Goal: Find specific page/section: Find specific page/section

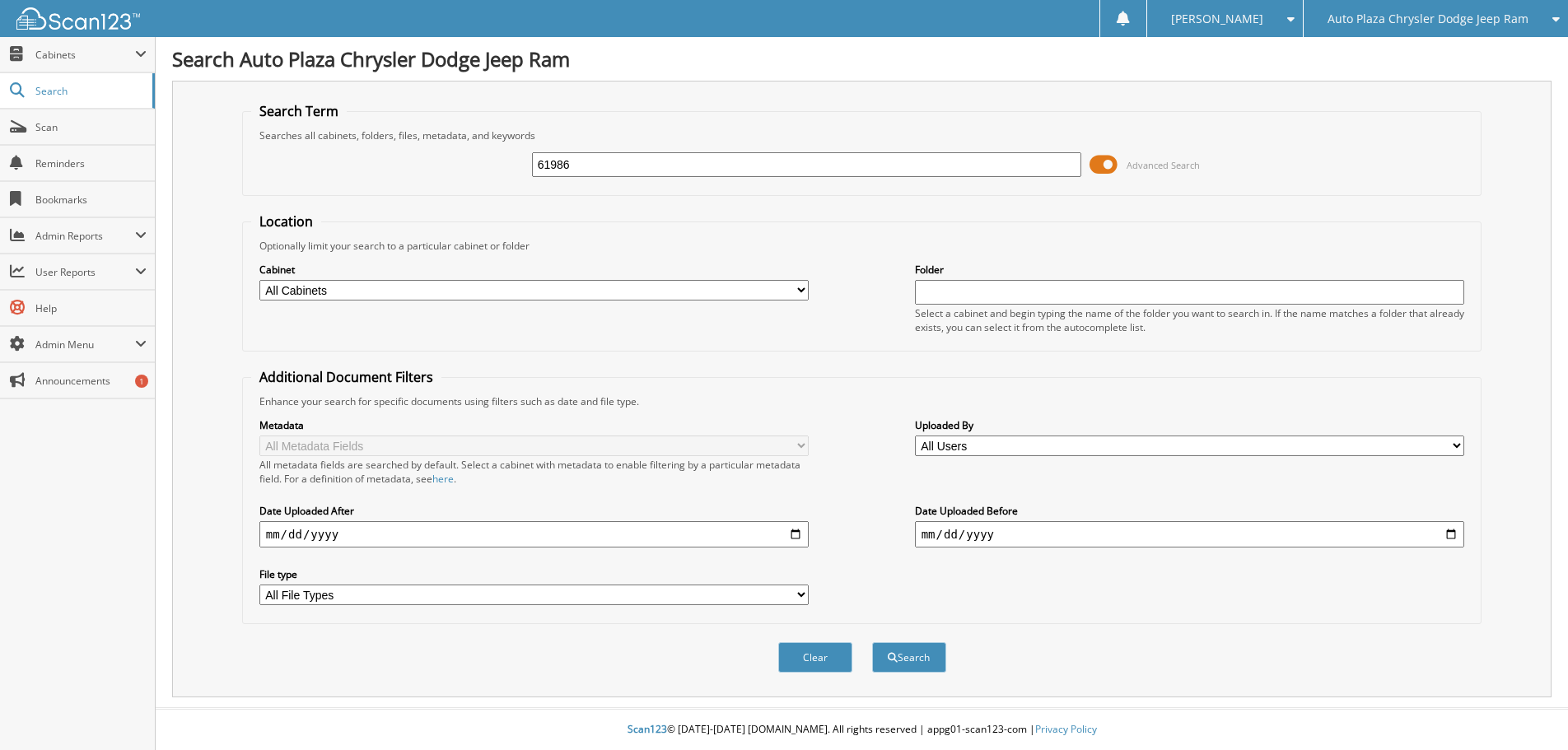
type input "61986"
click at [872, 642] on button "Search" at bounding box center [909, 657] width 74 height 30
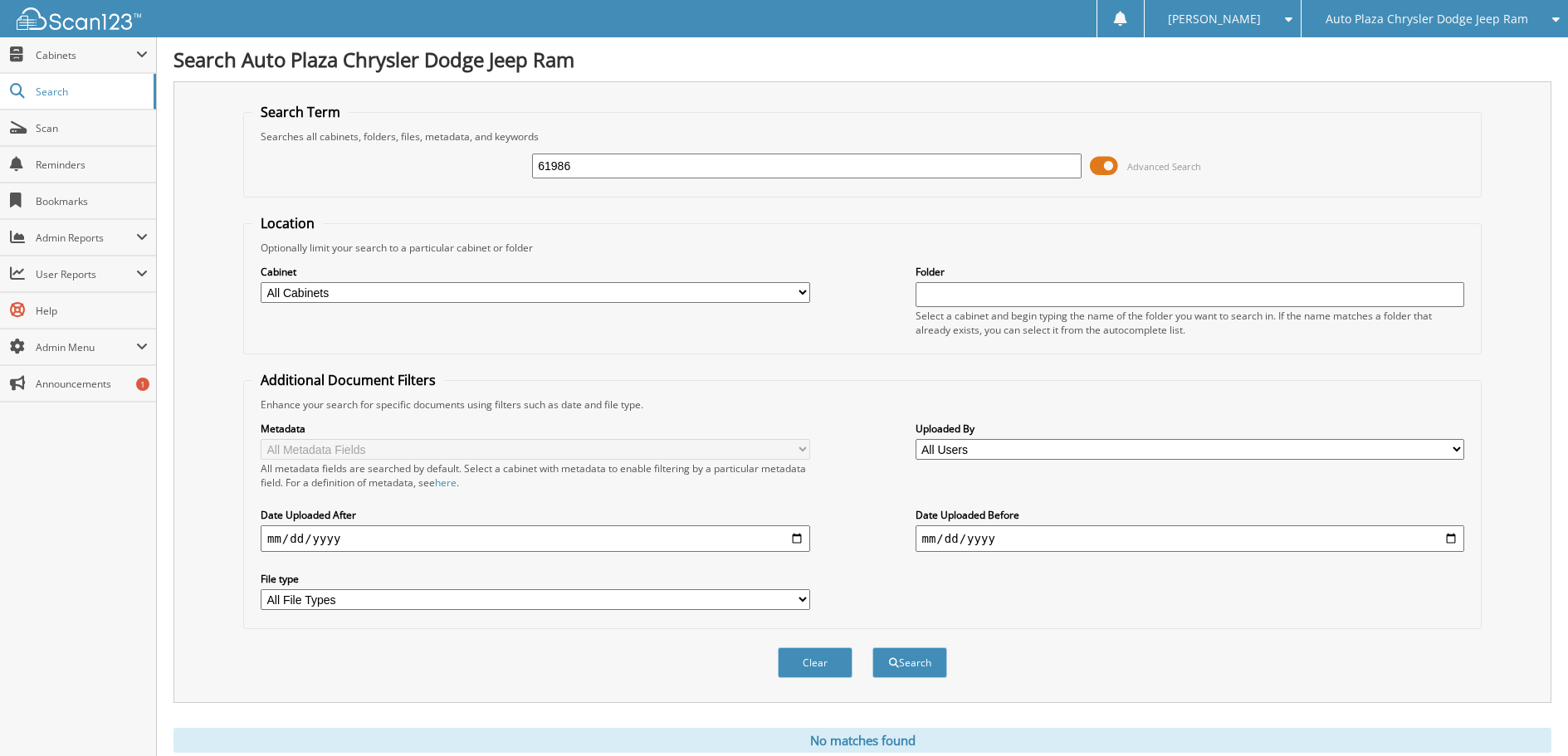
scroll to position [56, 0]
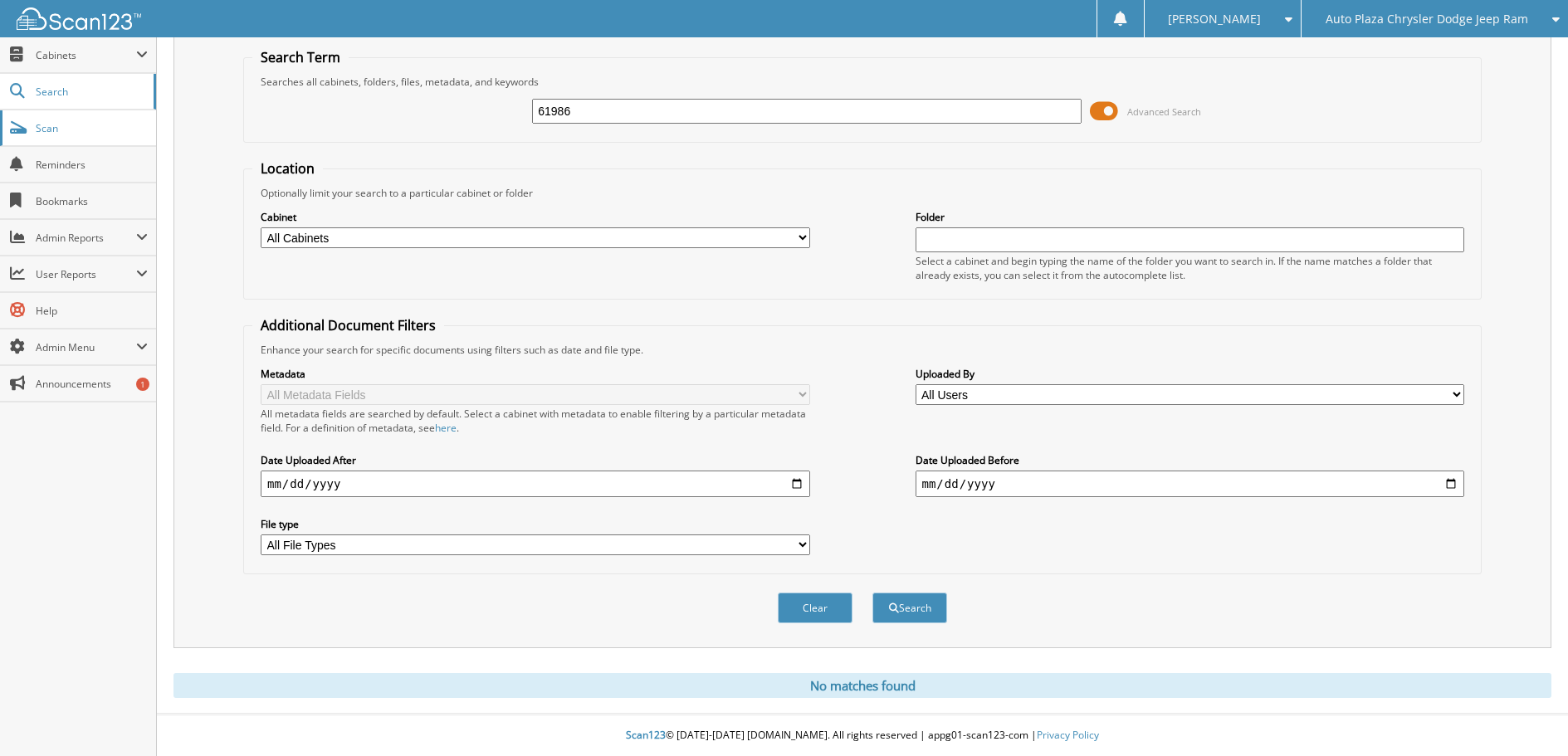
click at [69, 124] on span "Scan" at bounding box center [92, 128] width 112 height 14
